Goal: Transaction & Acquisition: Purchase product/service

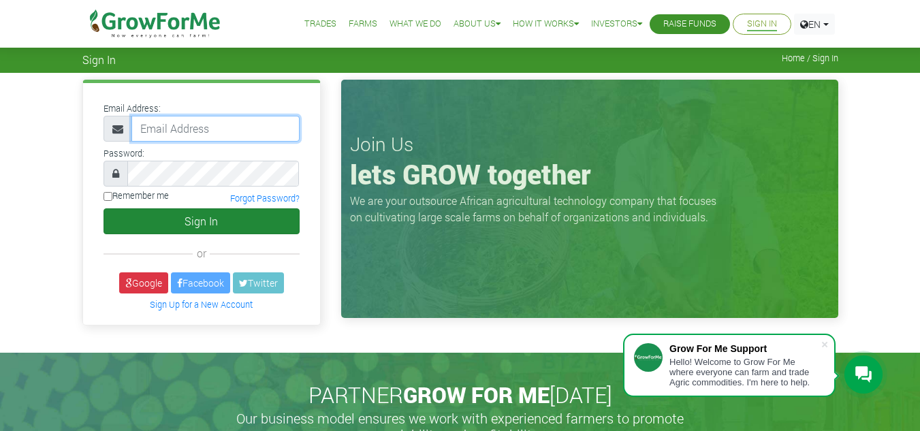
type input "[EMAIL_ADDRESS][DOMAIN_NAME]"
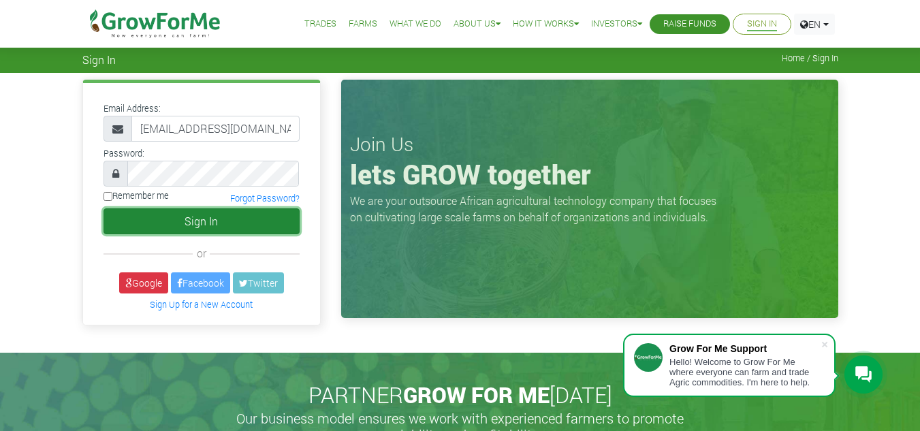
click at [188, 234] on button "Sign In" at bounding box center [201, 221] width 196 height 26
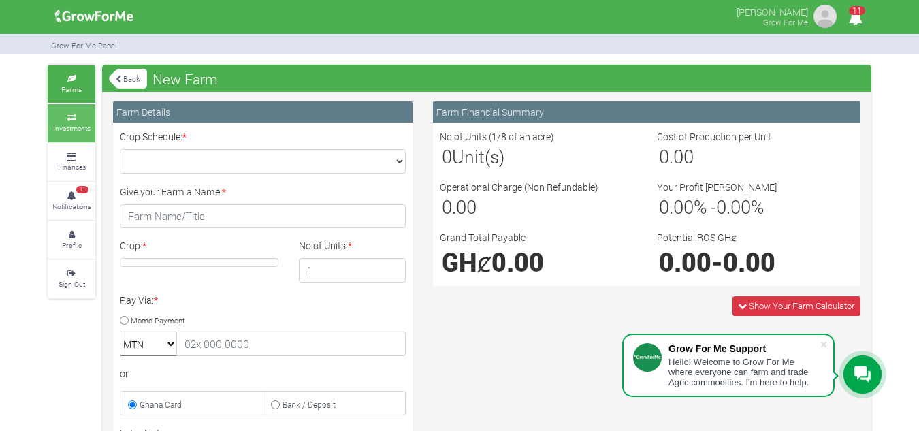
click at [67, 116] on icon at bounding box center [71, 117] width 41 height 7
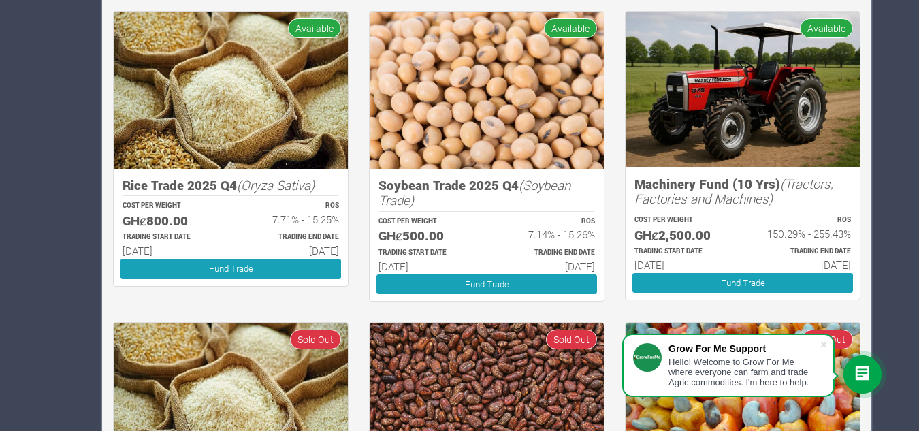
scroll to position [582, 0]
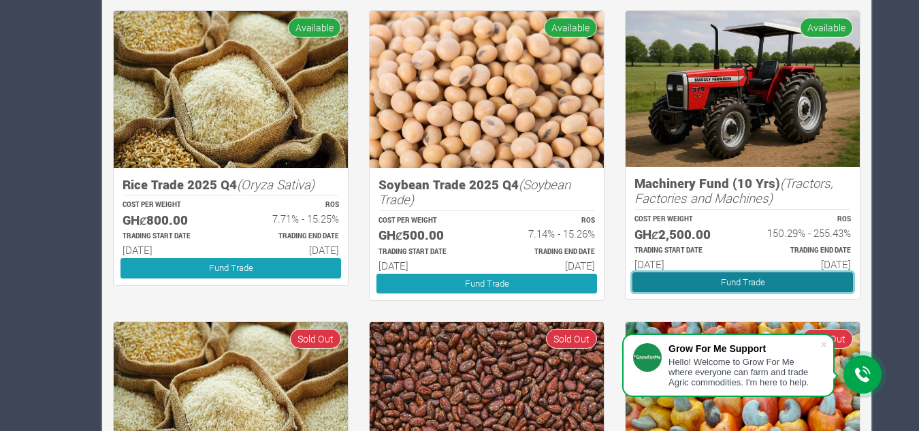
click at [747, 275] on link "Fund Trade" at bounding box center [742, 282] width 221 height 20
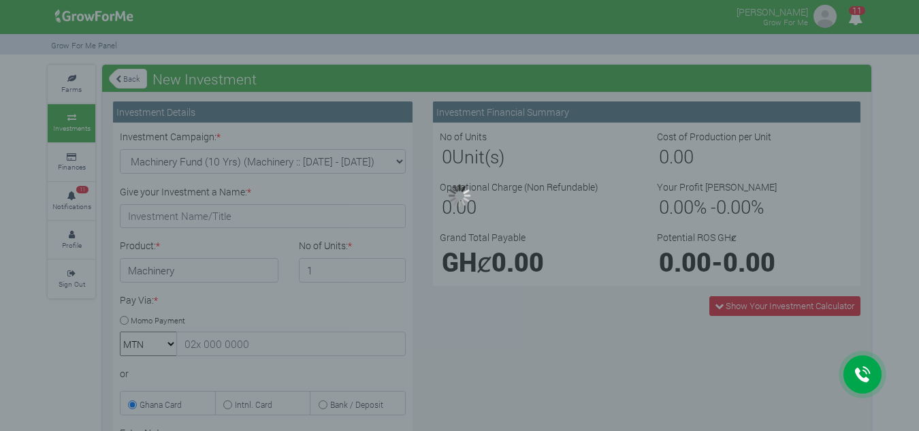
type input "1"
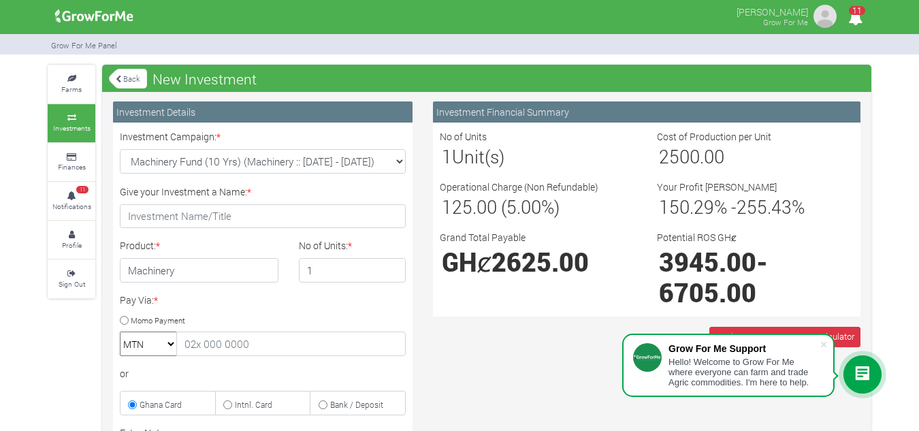
click at [500, 340] on div "Show Your Investment Calculator" at bounding box center [647, 337] width 448 height 20
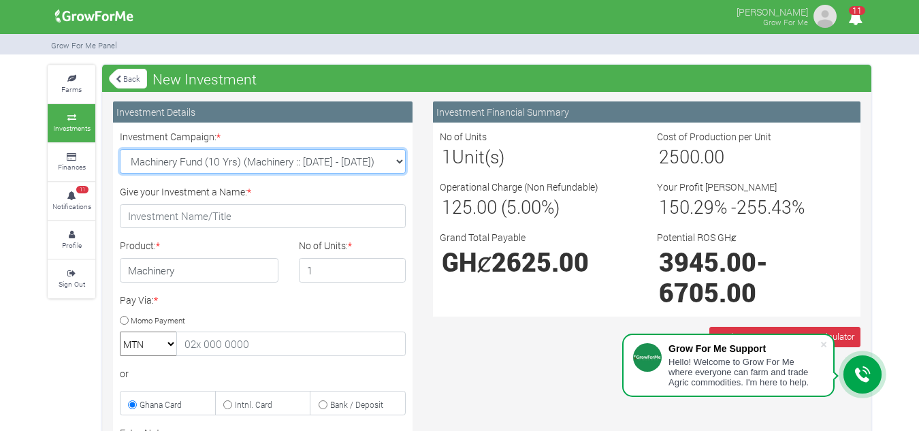
click at [400, 158] on select "Machinery Fund (10 Yrs) (Machinery :: 01st Jun 2025 - 01st Jun 2035) Maize Trad…" at bounding box center [263, 161] width 286 height 25
select select "44"
click at [120, 149] on select "Machinery Fund (10 Yrs) (Machinery :: 01st Jun 2025 - 01st Jun 2035) Maize Trad…" at bounding box center [263, 161] width 286 height 25
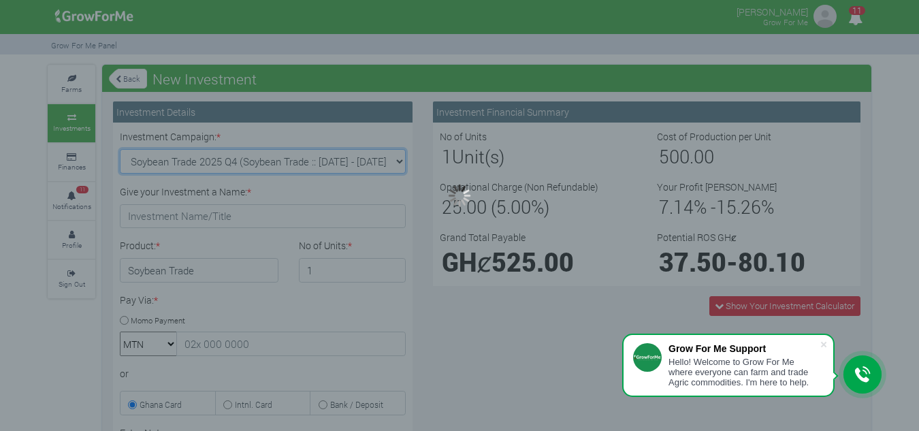
type input "1"
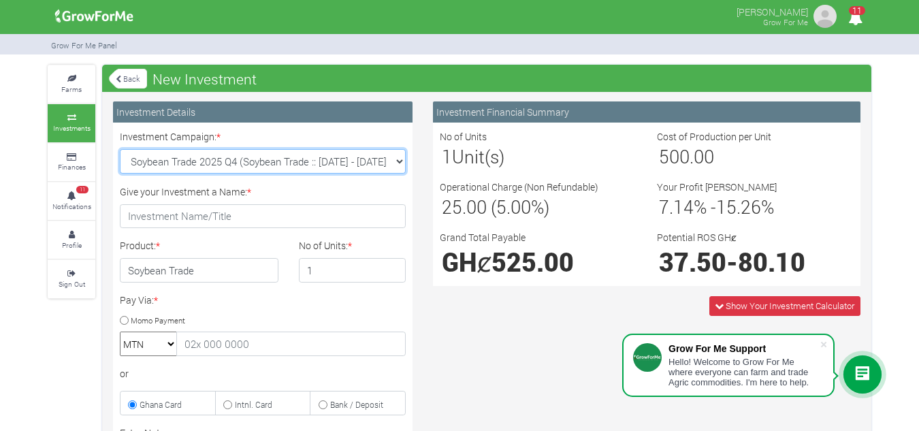
click at [402, 155] on select "Machinery Fund (10 Yrs) (Machinery :: 01st Jun 2025 - 01st Jun 2035) Maize Trad…" at bounding box center [263, 161] width 286 height 25
select select "46"
click at [120, 149] on select "Machinery Fund (10 Yrs) (Machinery :: 01st Jun 2025 - 01st Jun 2035) Maize Trad…" at bounding box center [263, 161] width 286 height 25
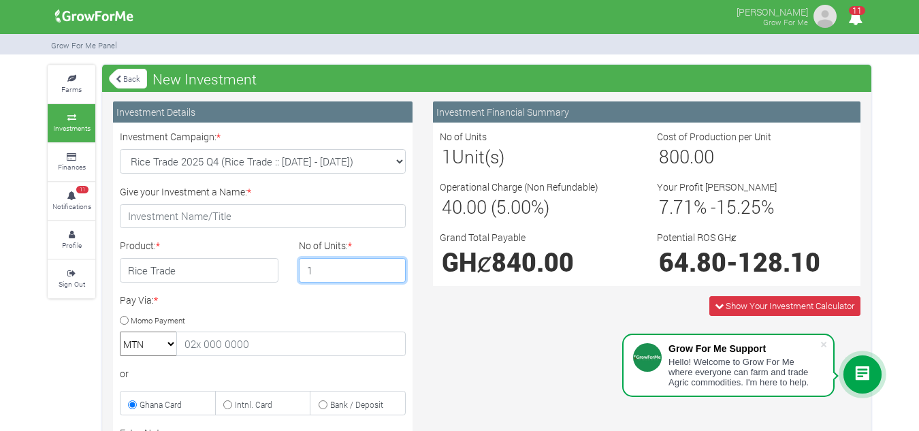
click at [376, 270] on input "1" at bounding box center [353, 270] width 108 height 25
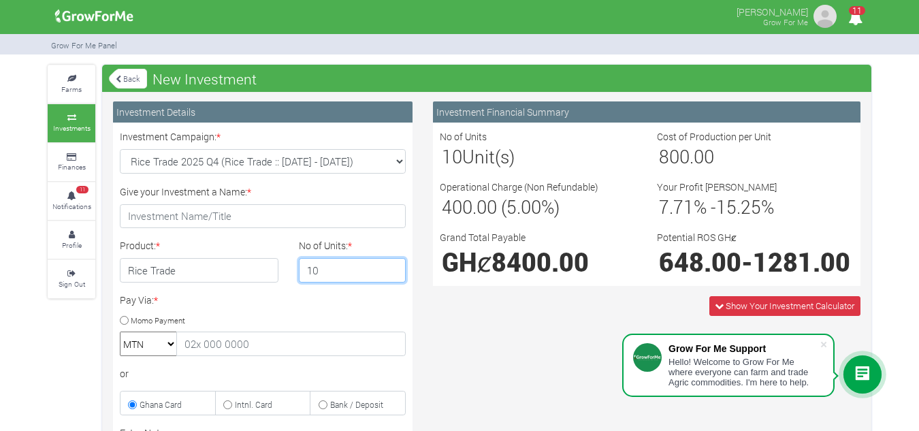
type input "10"
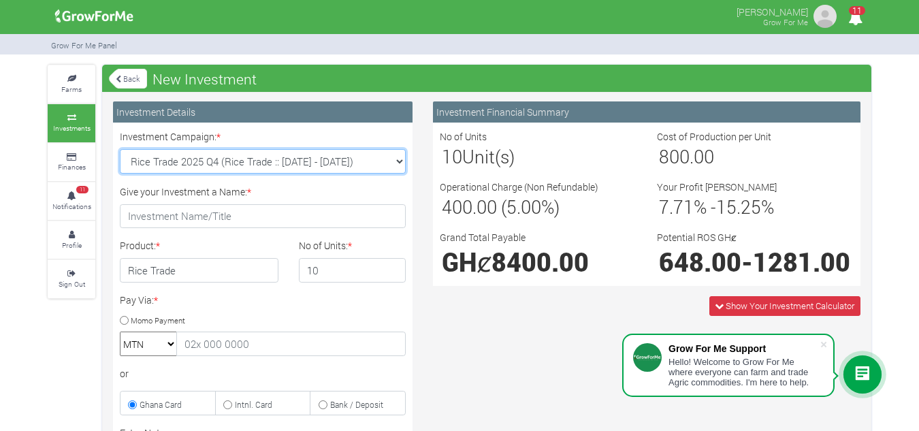
click at [394, 163] on select "Machinery Fund (10 Yrs) (Machinery :: 01st Jun 2025 - 01st Jun 2035) Maize Trad…" at bounding box center [263, 161] width 286 height 25
select select "42"
click at [120, 149] on select "Machinery Fund (10 Yrs) (Machinery :: 01st Jun 2025 - 01st Jun 2035) Maize Trad…" at bounding box center [263, 161] width 286 height 25
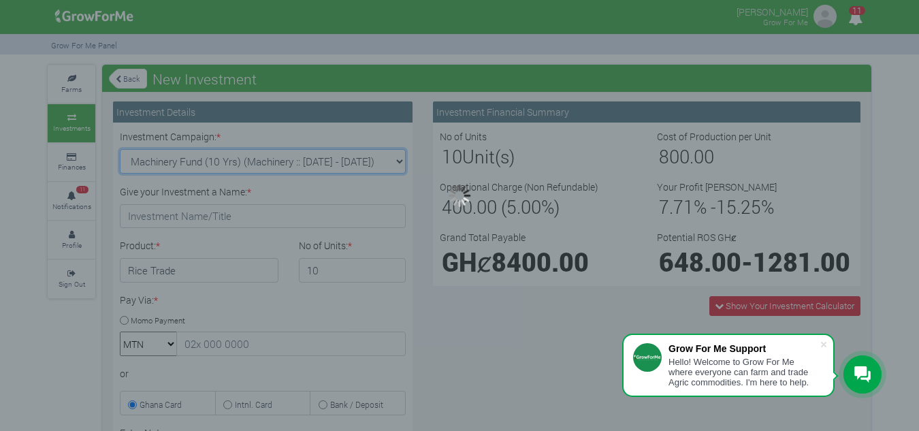
type input "1"
